Goal: Find specific page/section: Find specific page/section

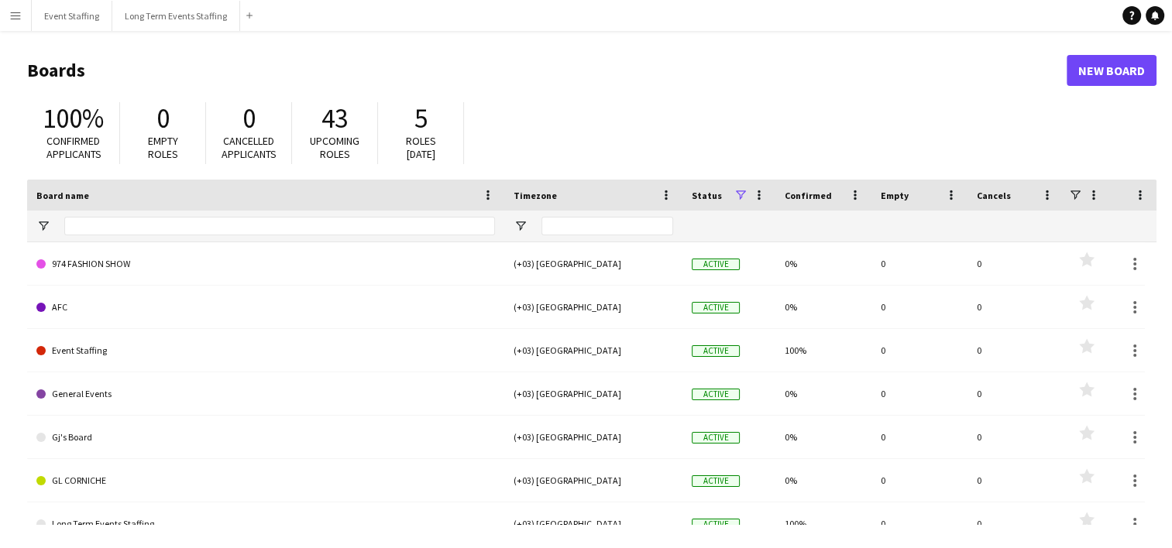
click at [17, 19] on app-icon "Menu" at bounding box center [15, 15] width 12 height 12
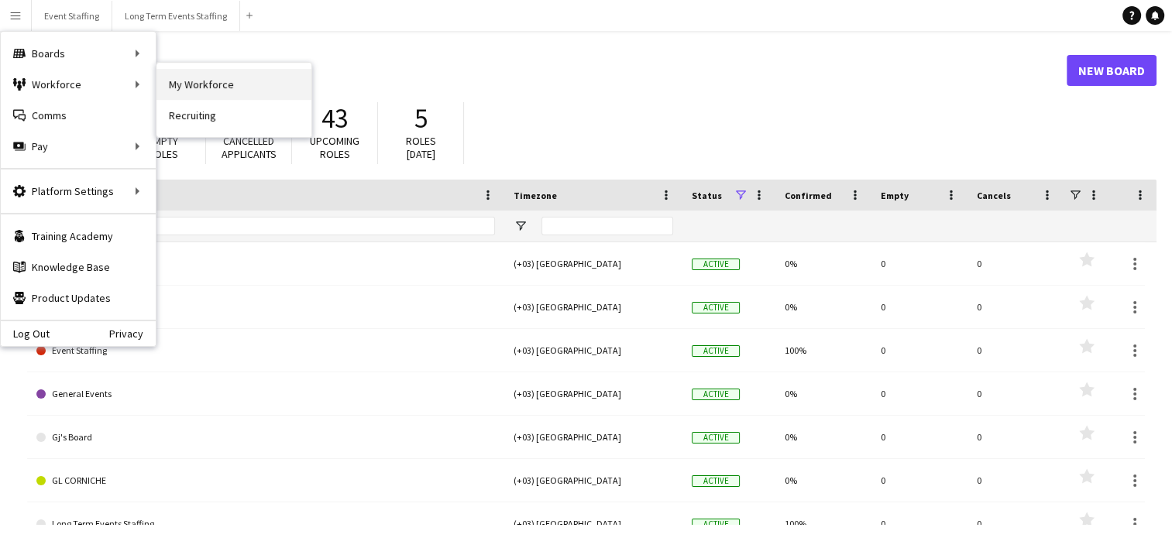
click at [208, 90] on link "My Workforce" at bounding box center [233, 84] width 155 height 31
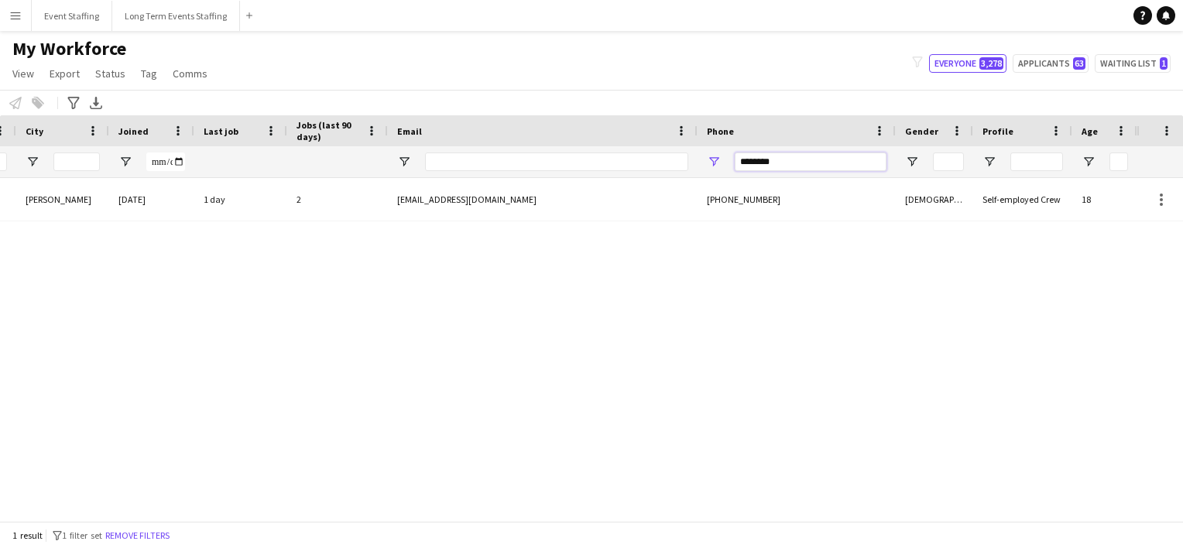
drag, startPoint x: 781, startPoint y: 161, endPoint x: 618, endPoint y: 122, distance: 167.9
click at [618, 122] on div "Workforce Details Crew Attributes Workforce ID Rating Status" at bounding box center [434, 146] width 1904 height 63
paste input "********"
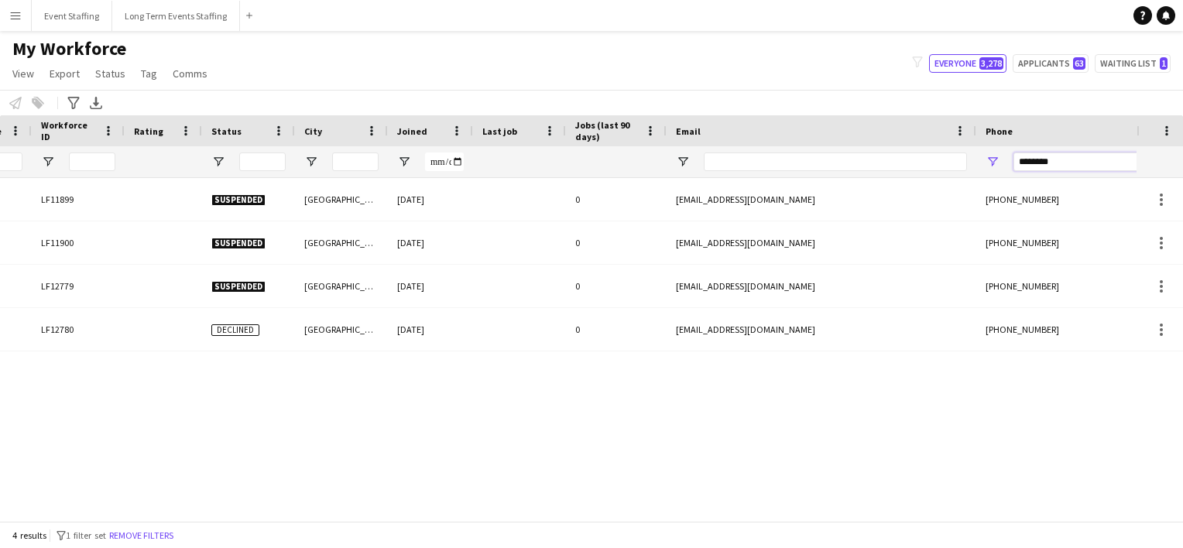
drag, startPoint x: 1066, startPoint y: 158, endPoint x: 765, endPoint y: 125, distance: 302.3
click at [765, 125] on div "Workforce Details Workforce ID Rating Status" at bounding box center [713, 146] width 1904 height 63
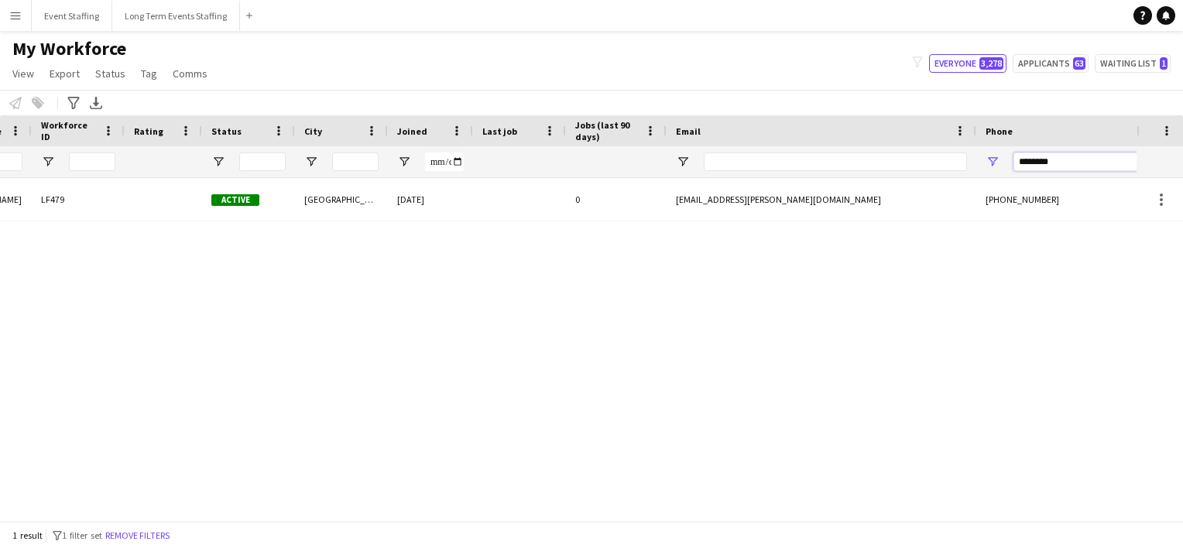
type input "********"
click at [484, 508] on div "[PERSON_NAME] LF479 Active [GEOGRAPHIC_DATA] [DATE] 0 [EMAIL_ADDRESS][PERSON_NA…" at bounding box center [568, 343] width 1137 height 331
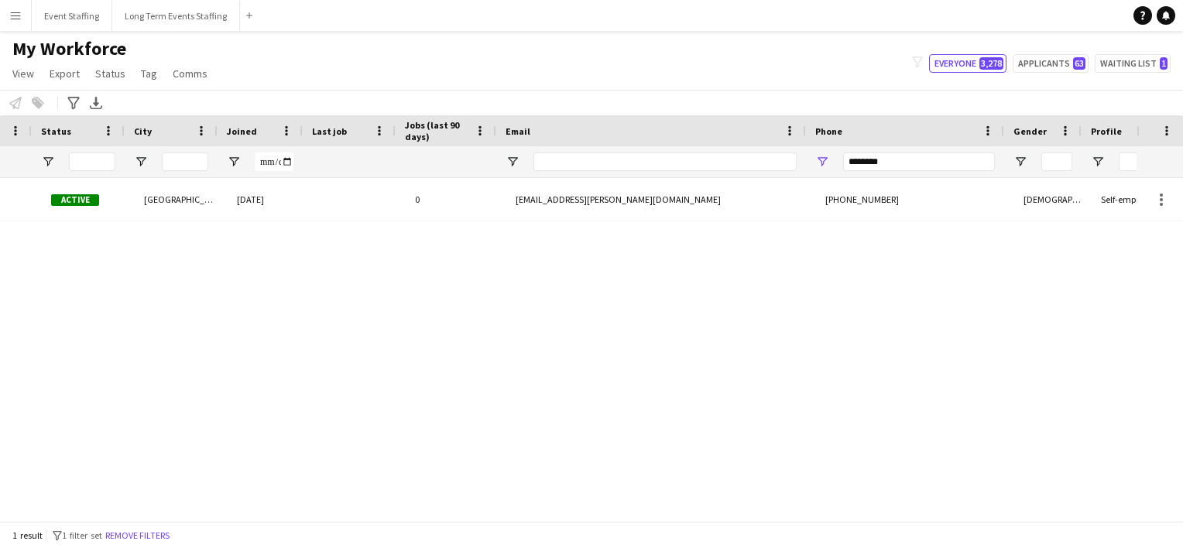
scroll to position [0, 410]
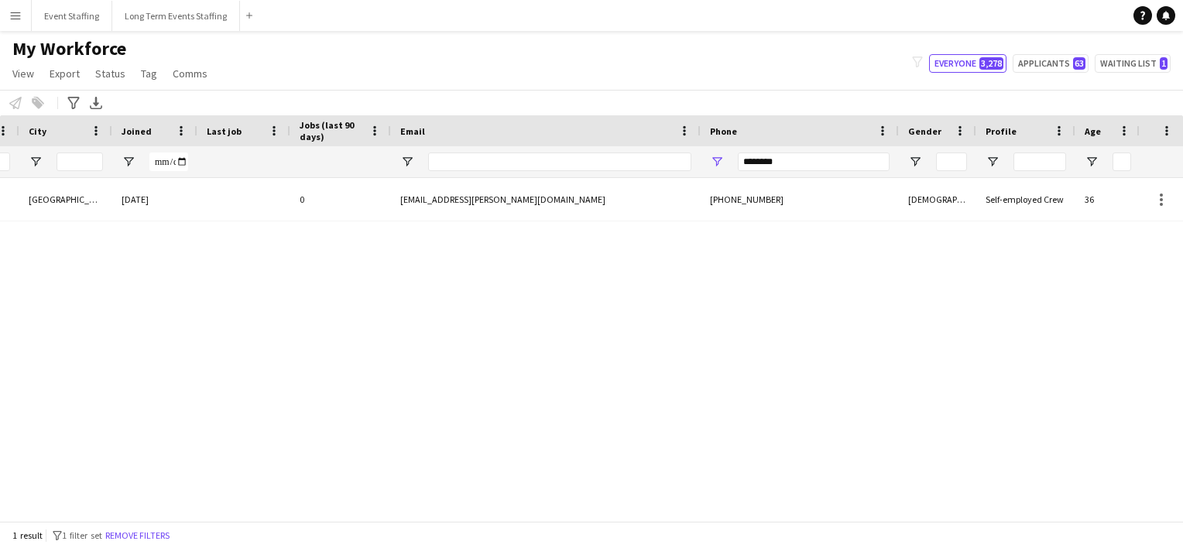
click at [786, 173] on div "********" at bounding box center [814, 161] width 152 height 31
drag, startPoint x: 785, startPoint y: 161, endPoint x: 639, endPoint y: 143, distance: 147.6
click at [639, 143] on div "Workforce Details Crew Attributes Workforce ID Rating Status" at bounding box center [437, 146] width 1904 height 63
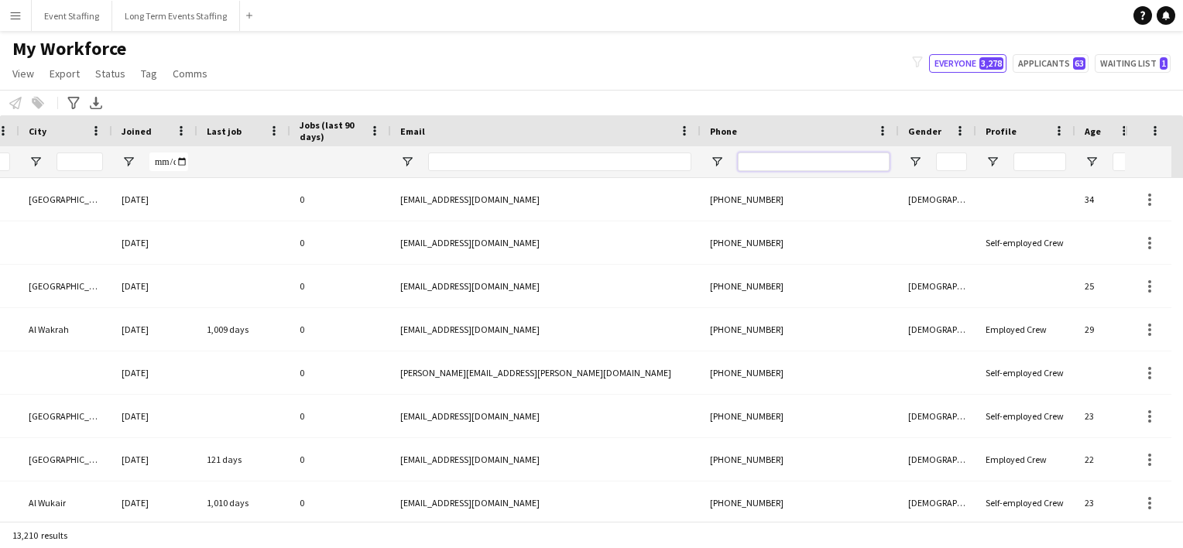
scroll to position [0, 118]
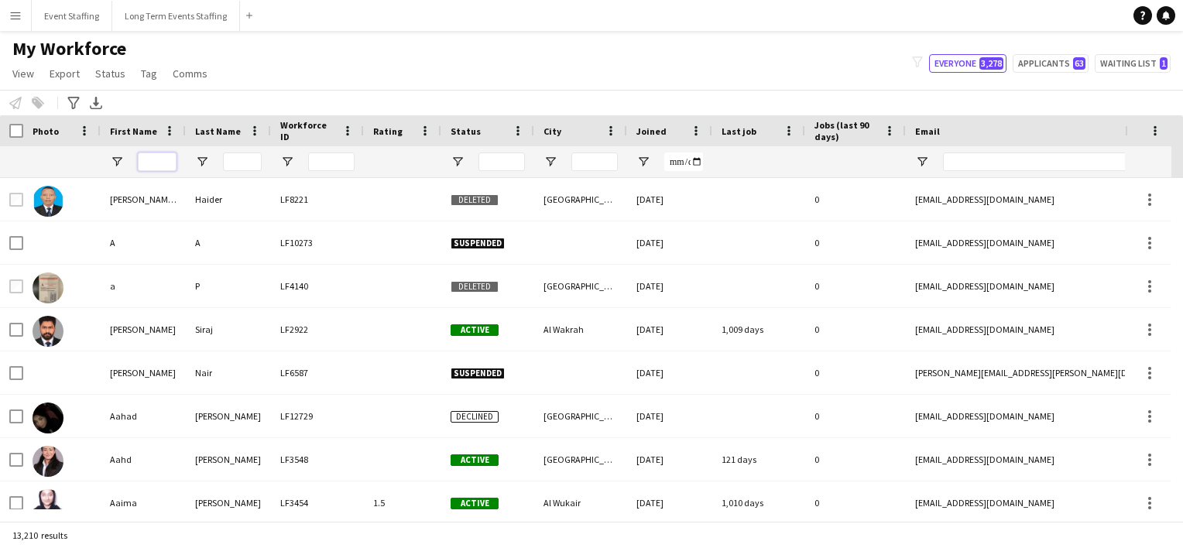
click at [153, 164] on input "First Name Filter Input" at bounding box center [157, 162] width 39 height 19
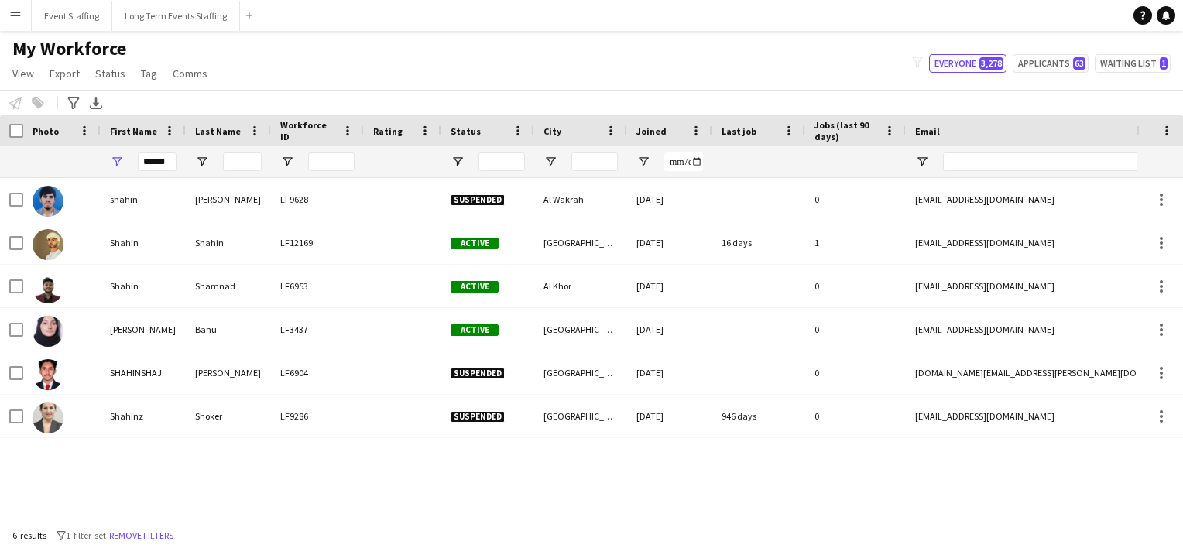
click at [197, 462] on div "[PERSON_NAME] LF9628 Suspended Al Wakrah [DATE] 0 [EMAIL_ADDRESS][DOMAIN_NAME] …" at bounding box center [568, 343] width 1137 height 331
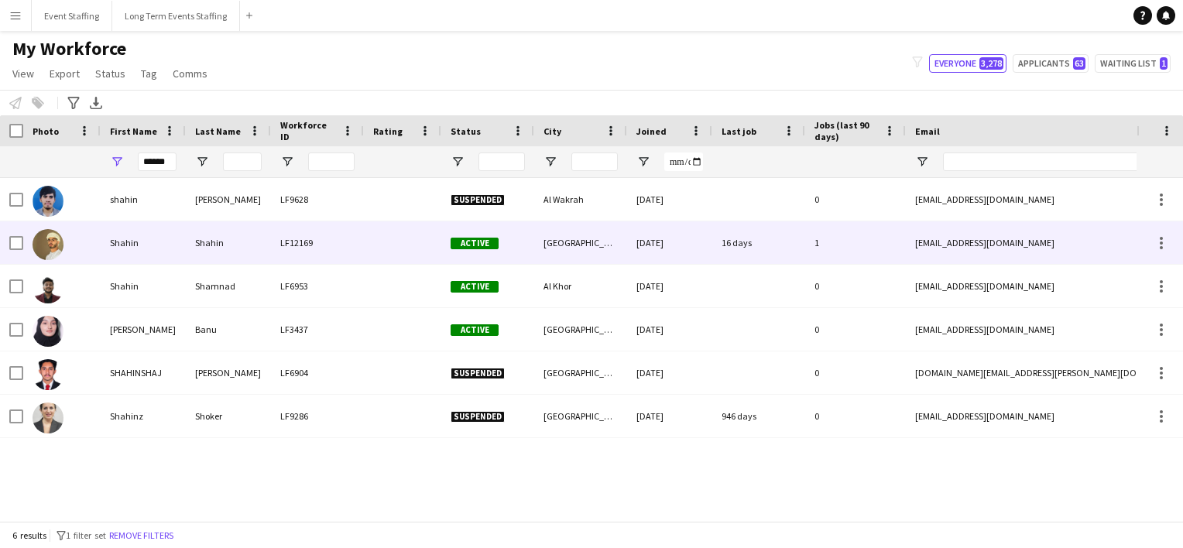
click at [229, 250] on div "Shahin" at bounding box center [228, 243] width 85 height 43
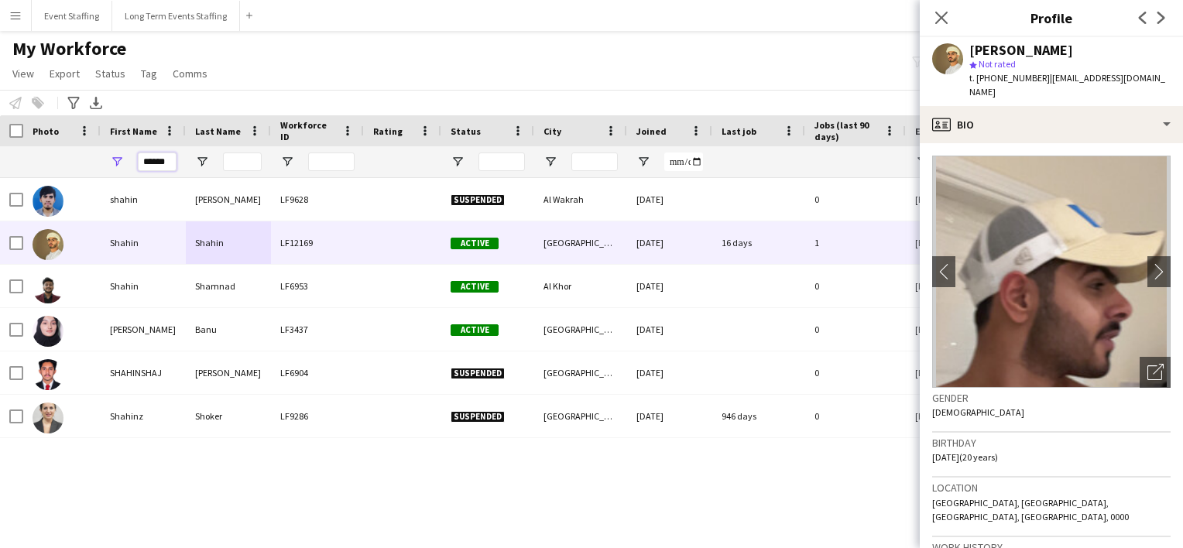
drag, startPoint x: 174, startPoint y: 160, endPoint x: 43, endPoint y: 133, distance: 133.7
click at [43, 133] on div "Workforce Details Workforce ID Rating Status" at bounding box center [952, 146] width 1904 height 63
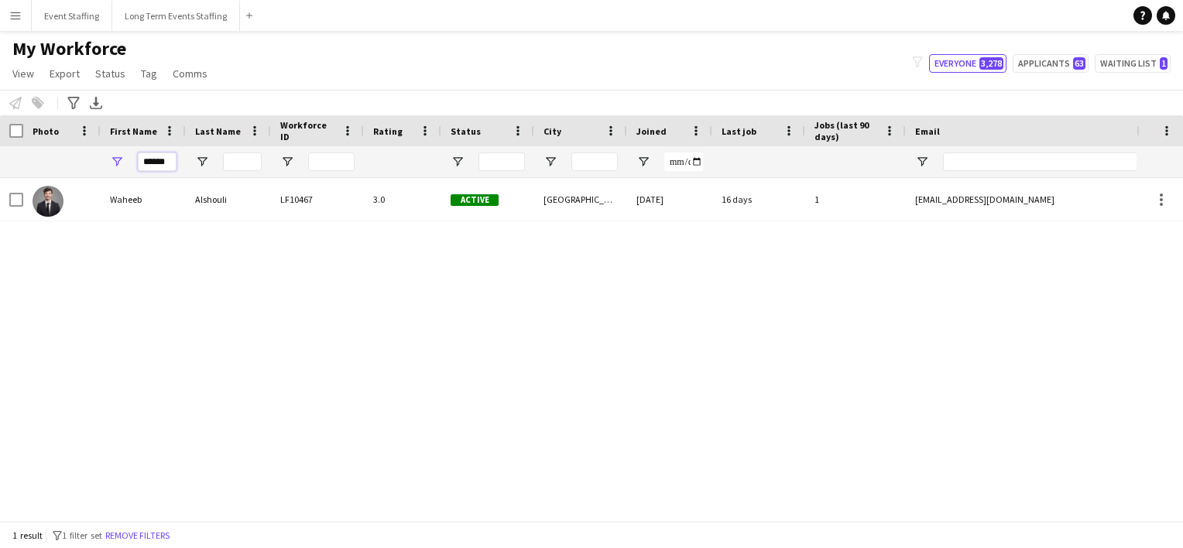
type input "******"
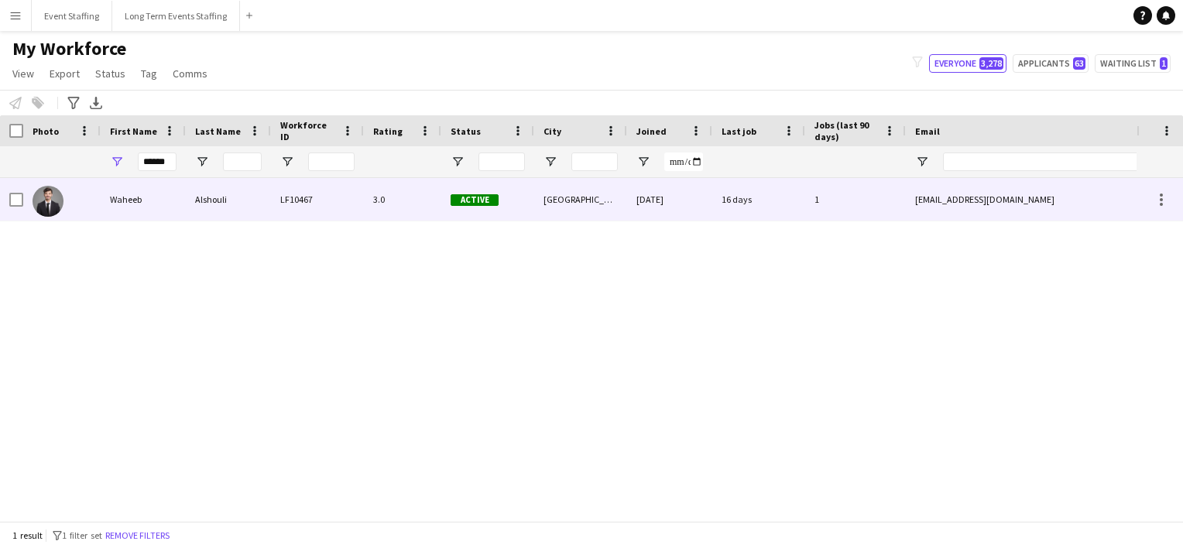
click at [148, 194] on div "Waheeb" at bounding box center [143, 199] width 85 height 43
